Goal: Transaction & Acquisition: Purchase product/service

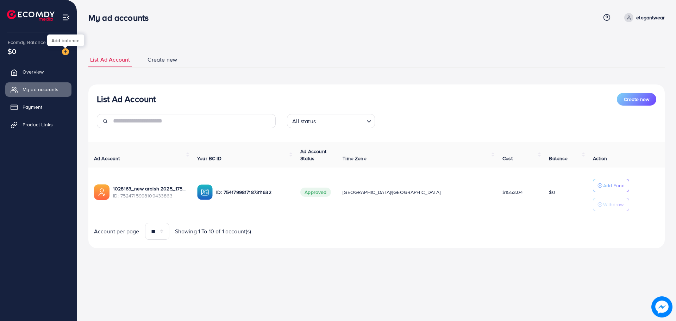
drag, startPoint x: 65, startPoint y: 53, endPoint x: 70, endPoint y: 53, distance: 4.6
click at [65, 53] on img at bounding box center [65, 51] width 7 height 7
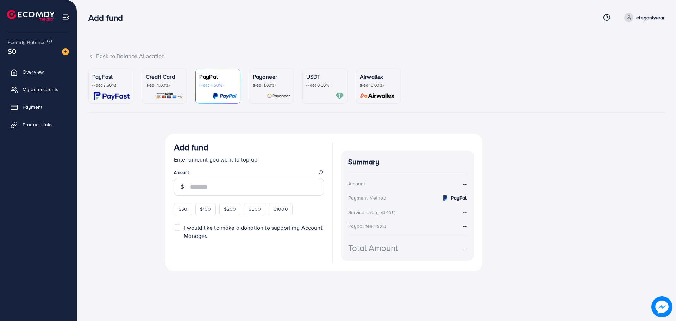
drag, startPoint x: 319, startPoint y: 84, endPoint x: 315, endPoint y: 113, distance: 28.8
click at [319, 83] on p "(Fee: 0.00%)" at bounding box center [324, 85] width 37 height 6
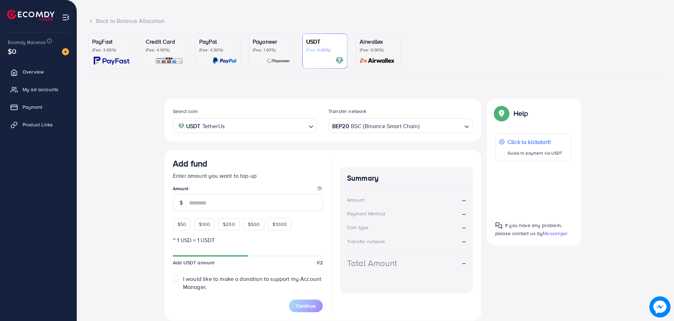
scroll to position [60, 0]
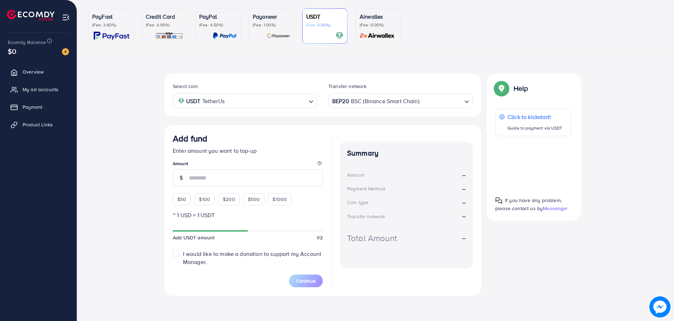
click at [169, 25] on p "(Fee: 4.00%)" at bounding box center [164, 25] width 37 height 6
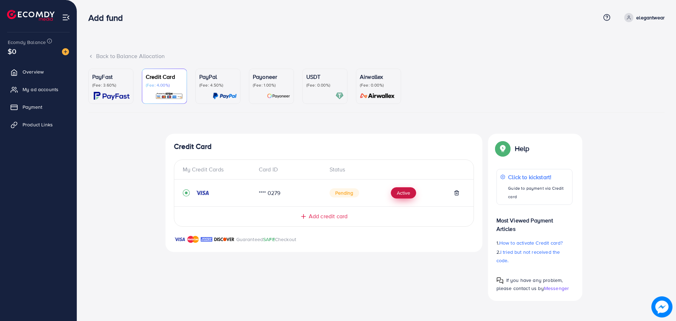
click at [403, 192] on button "Active" at bounding box center [403, 192] width 25 height 11
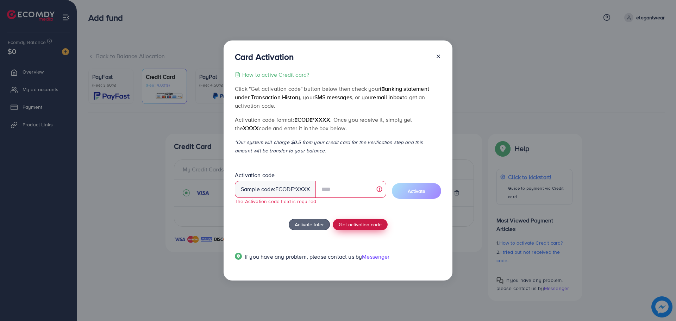
click at [344, 219] on button "Get activation code" at bounding box center [360, 224] width 55 height 11
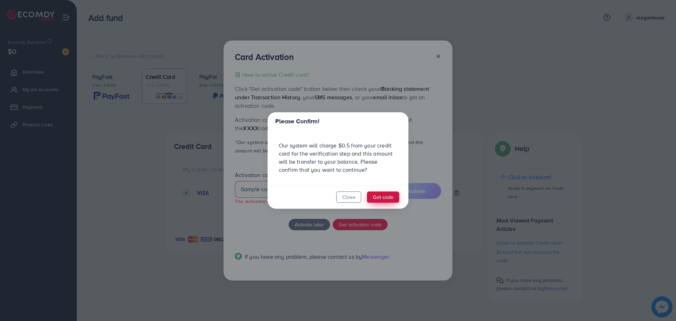
click at [380, 199] on button "Get code" at bounding box center [383, 197] width 32 height 11
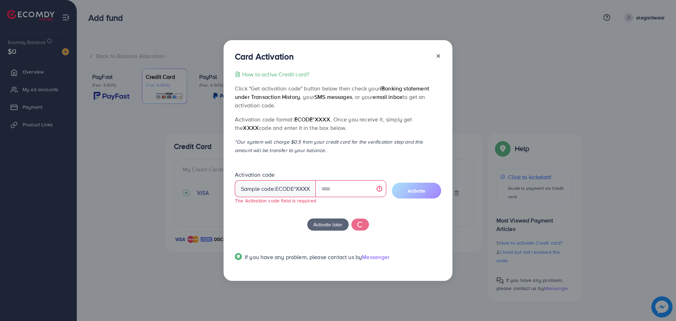
click at [435, 54] on div at bounding box center [435, 57] width 11 height 13
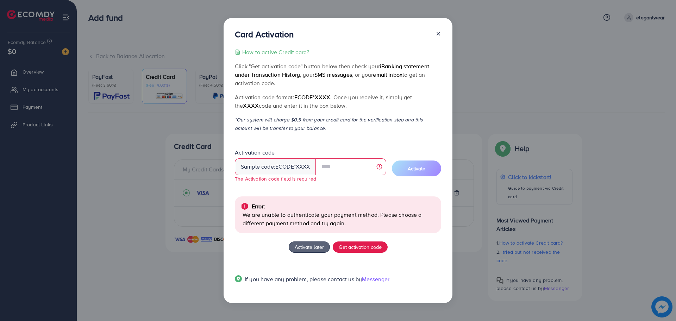
click at [441, 35] on div "Card Activation How to active Credit card? Click "Get activation code" button b…" at bounding box center [338, 160] width 229 height 285
click at [440, 33] on icon at bounding box center [439, 34] width 6 height 6
